Goal: Task Accomplishment & Management: Use online tool/utility

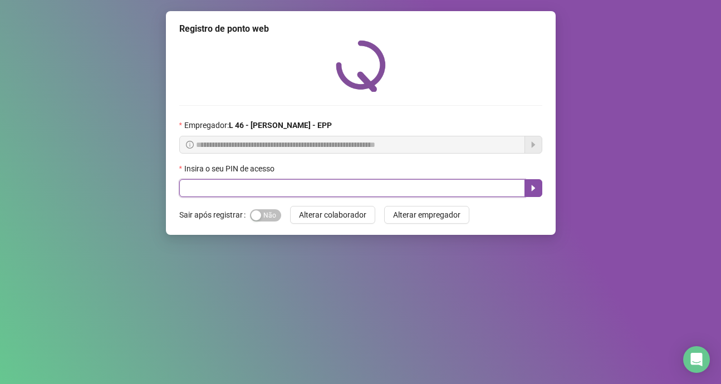
click at [207, 188] on input "text" at bounding box center [352, 188] width 346 height 18
type input "*****"
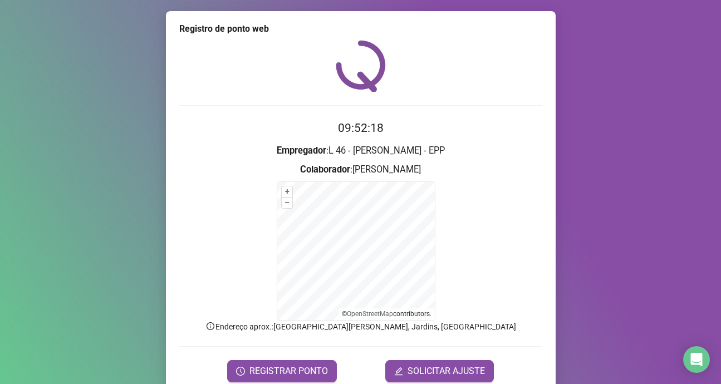
scroll to position [47, 0]
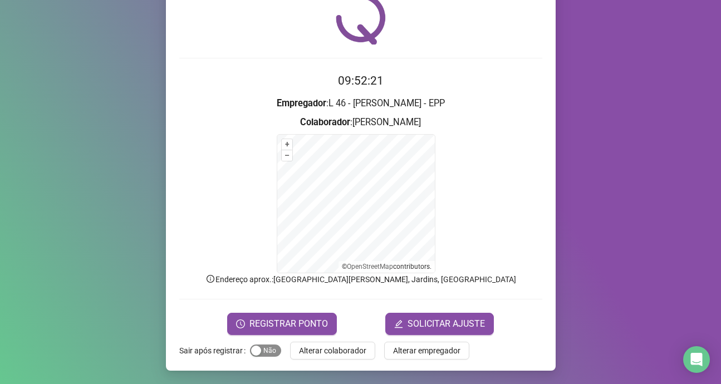
click at [268, 351] on span "Sim Não" at bounding box center [265, 351] width 31 height 12
click at [287, 326] on span "REGISTRAR PONTO" at bounding box center [288, 323] width 78 height 13
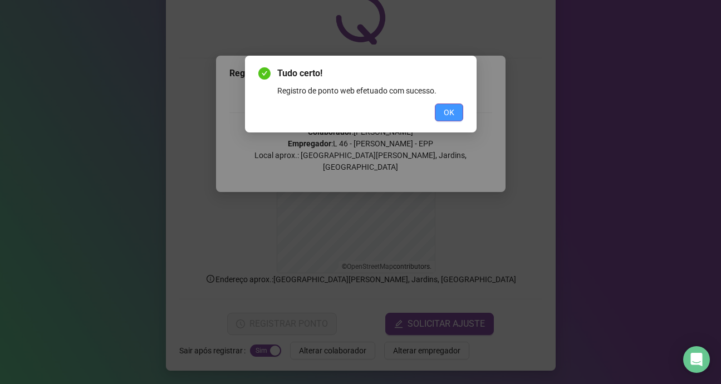
click at [455, 114] on button "OK" at bounding box center [449, 113] width 28 height 18
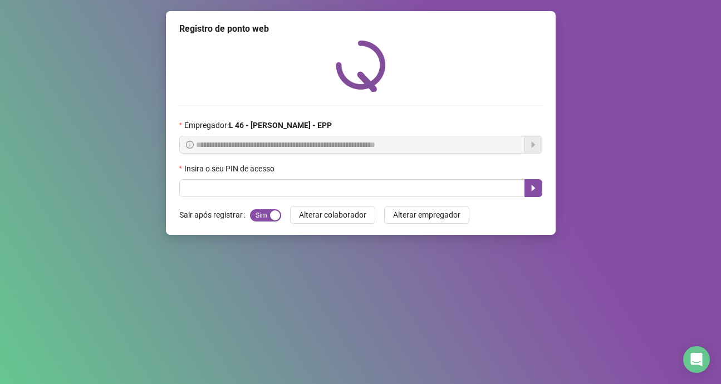
scroll to position [0, 0]
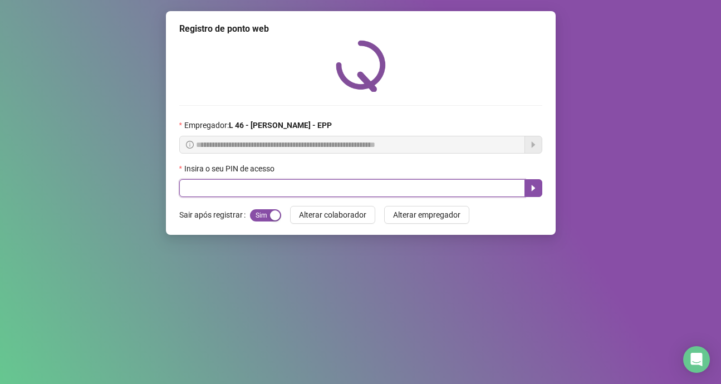
click at [278, 185] on input "text" at bounding box center [352, 188] width 346 height 18
type input "*****"
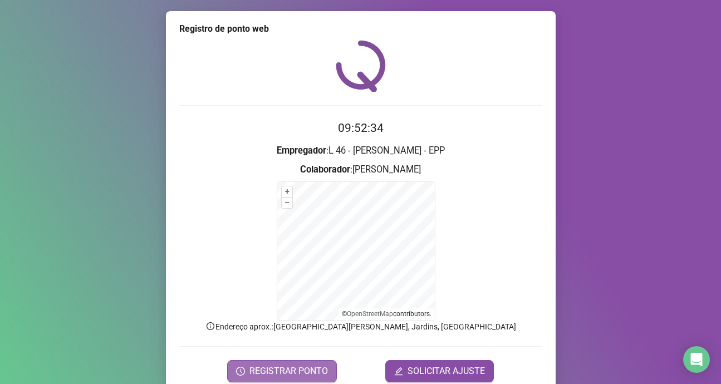
click at [303, 377] on span "REGISTRAR PONTO" at bounding box center [288, 371] width 78 height 13
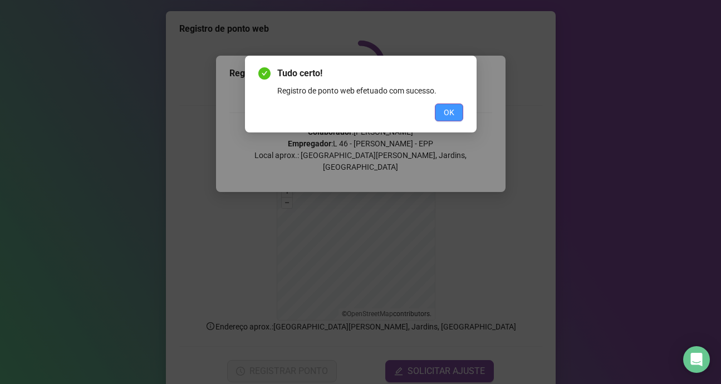
click at [458, 113] on button "OK" at bounding box center [449, 113] width 28 height 18
